Goal: Information Seeking & Learning: Learn about a topic

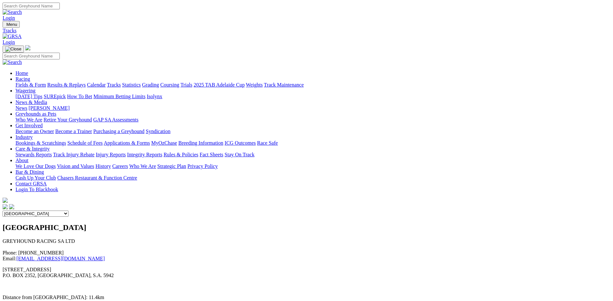
click at [46, 82] on link "Fields & Form" at bounding box center [31, 84] width 30 height 5
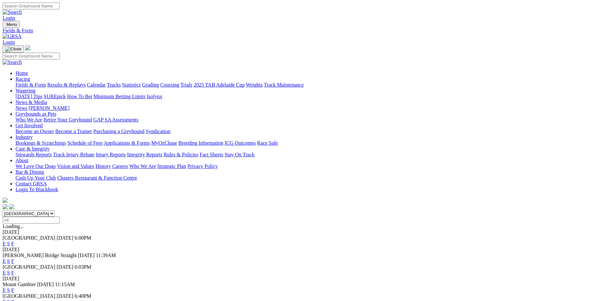
click at [14, 299] on link "F" at bounding box center [12, 301] width 3 height 5
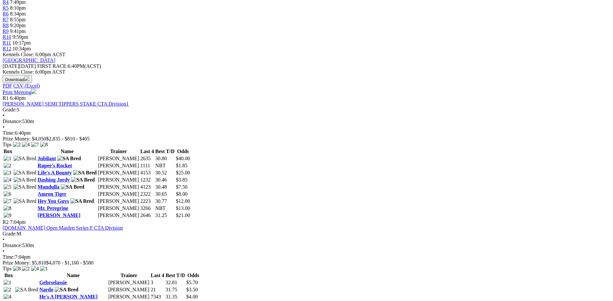
scroll to position [259, 0]
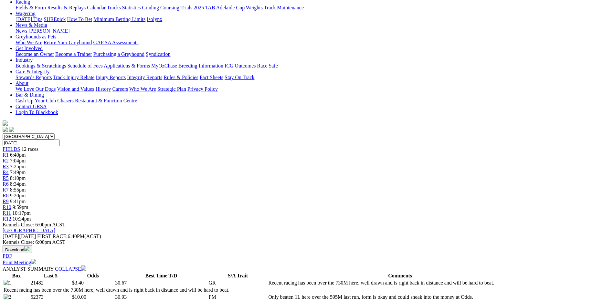
scroll to position [32, 0]
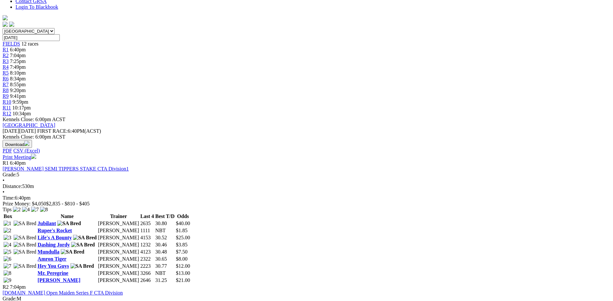
scroll to position [194, 0]
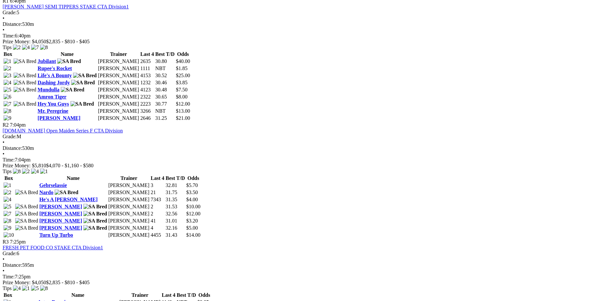
scroll to position [356, 0]
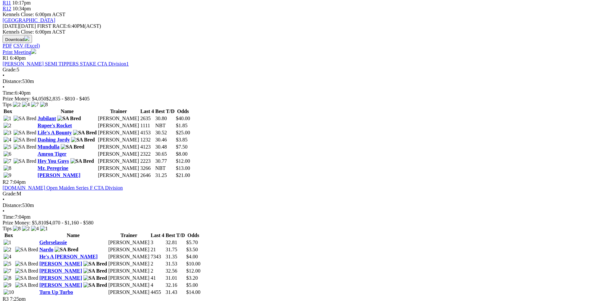
scroll to position [291, 0]
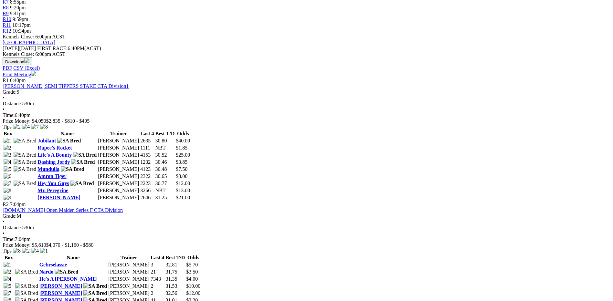
scroll to position [356, 0]
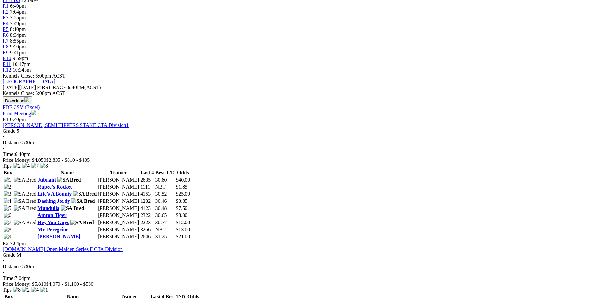
scroll to position [323, 0]
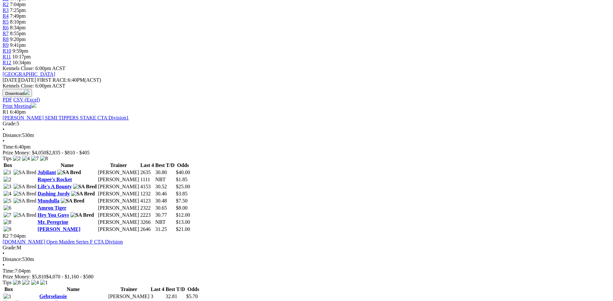
scroll to position [226, 0]
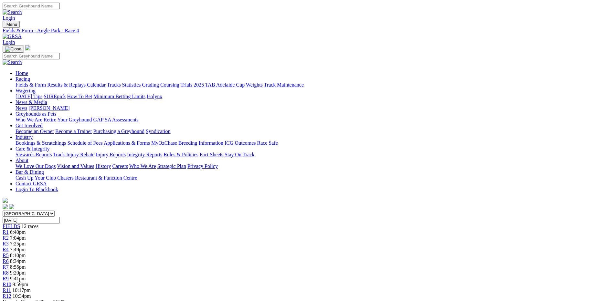
click at [46, 82] on link "Fields & Form" at bounding box center [31, 84] width 30 height 5
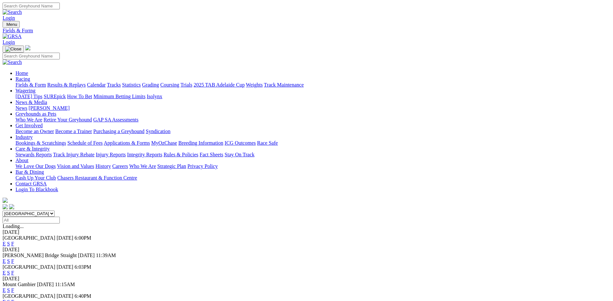
click at [14, 299] on link "F" at bounding box center [12, 301] width 3 height 5
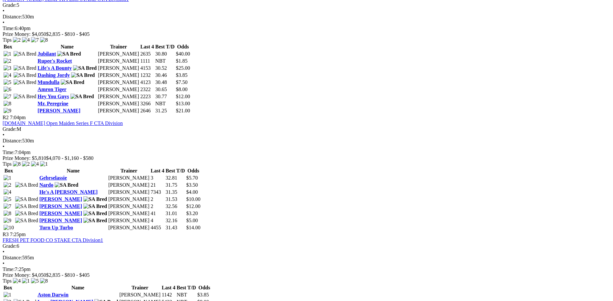
scroll to position [356, 0]
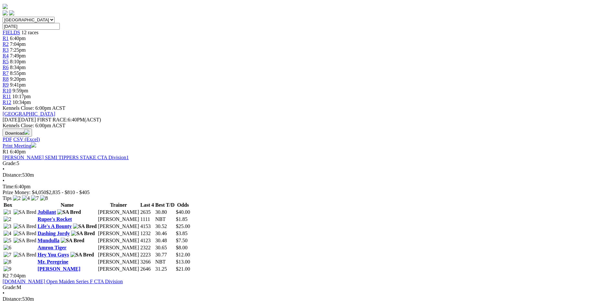
scroll to position [356, 0]
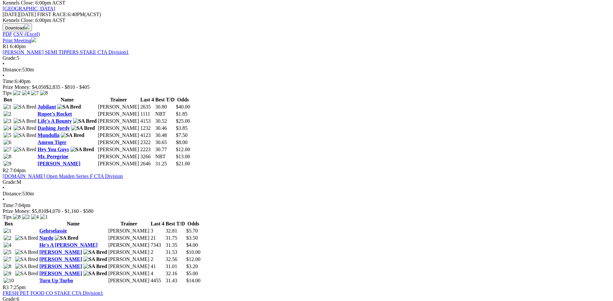
scroll to position [323, 0]
